Goal: Obtain resource: Obtain resource

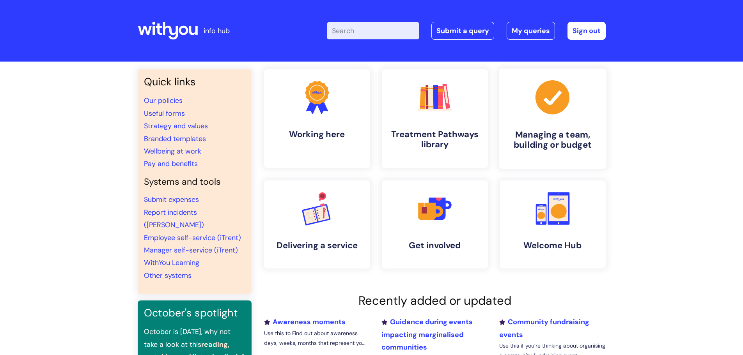
click at [556, 137] on h4 "Managing a team, building or budget" at bounding box center [552, 139] width 95 height 21
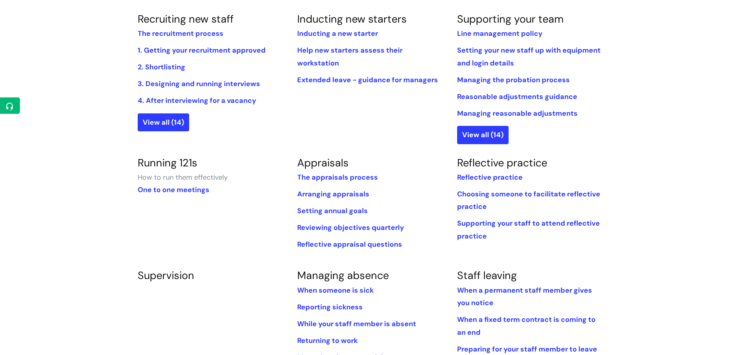
scroll to position [273, 0]
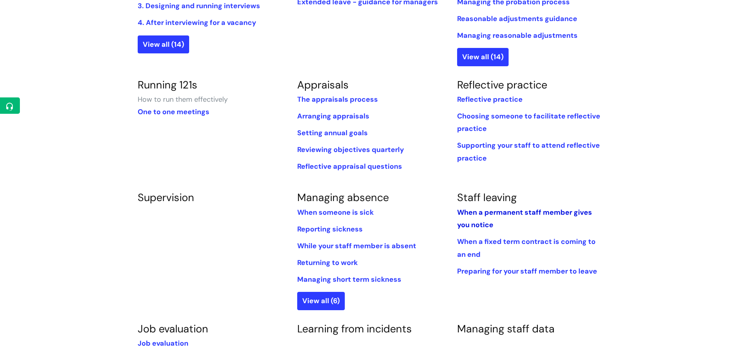
click at [532, 210] on link "When a permanent staff member gives you notice" at bounding box center [524, 219] width 135 height 22
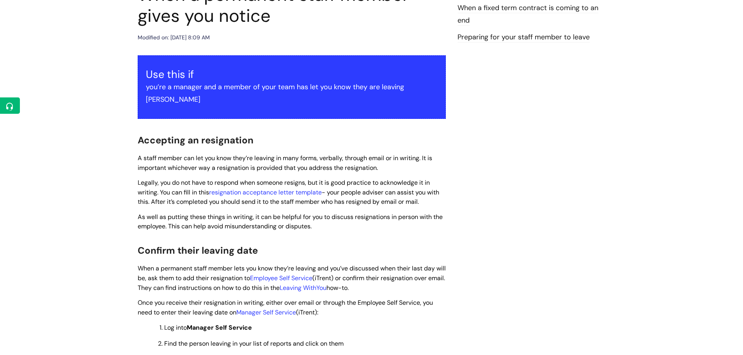
scroll to position [117, 0]
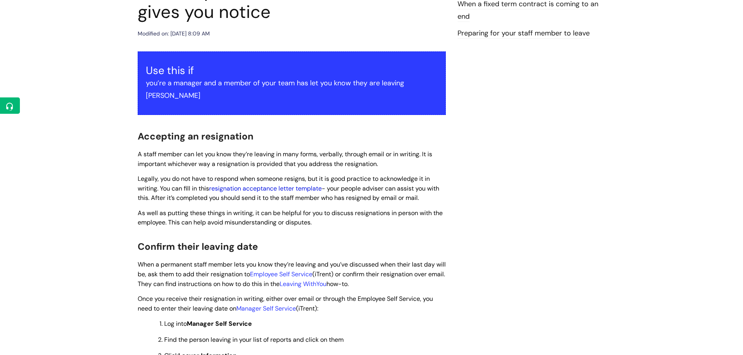
click at [267, 184] on link "resignation acceptance letter template" at bounding box center [265, 188] width 113 height 8
